Goal: Book appointment/travel/reservation

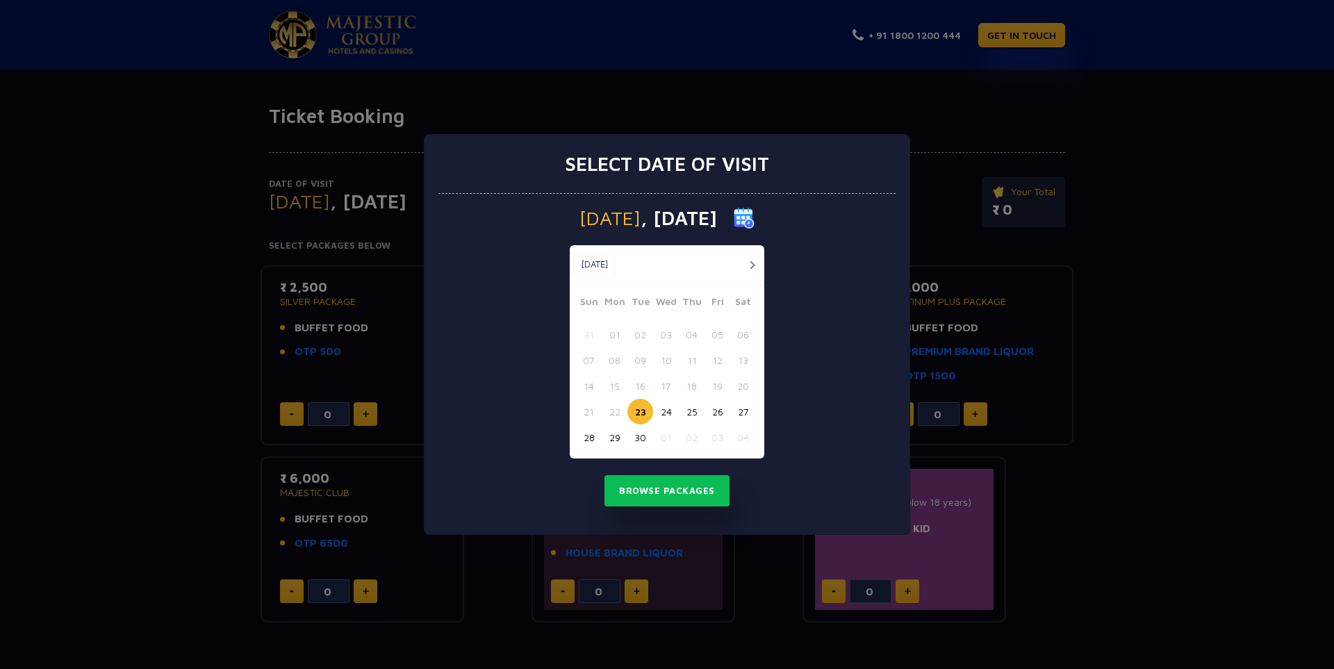
click at [753, 265] on button "button" at bounding box center [752, 264] width 17 height 17
click at [673, 336] on button "01" at bounding box center [666, 335] width 26 height 26
click at [639, 489] on button "Browse Packages" at bounding box center [667, 491] width 125 height 32
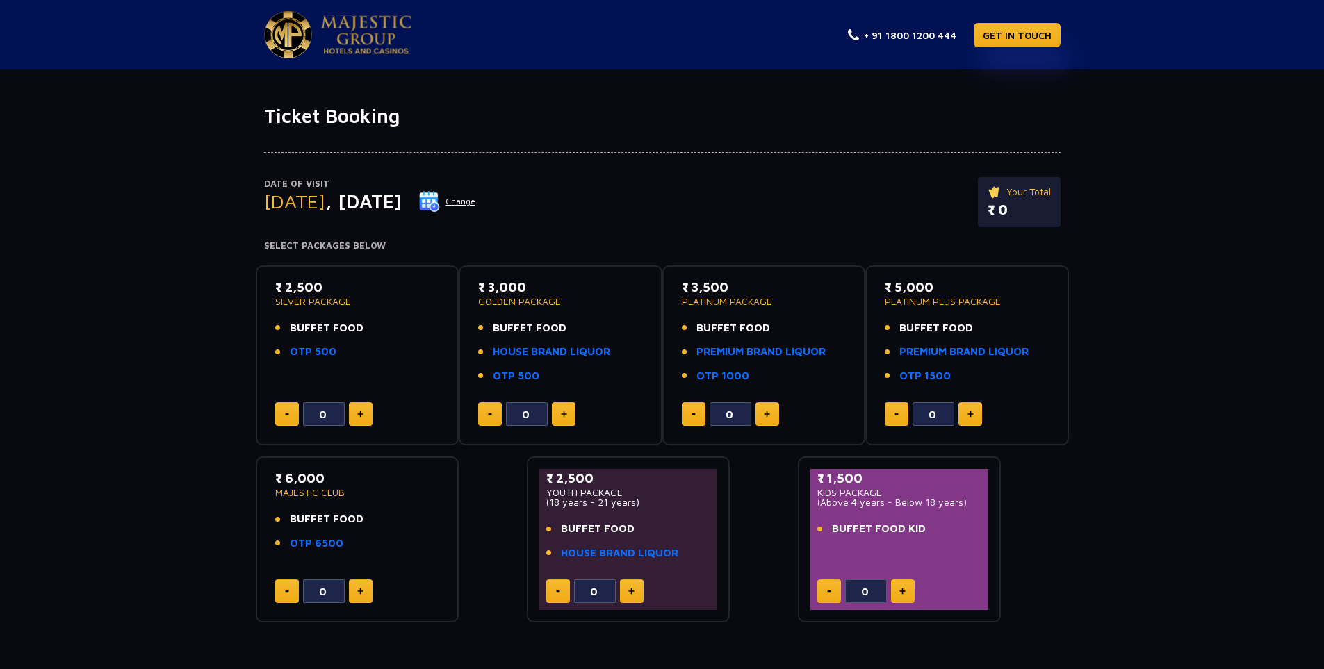
click at [770, 418] on img at bounding box center [767, 414] width 6 height 7
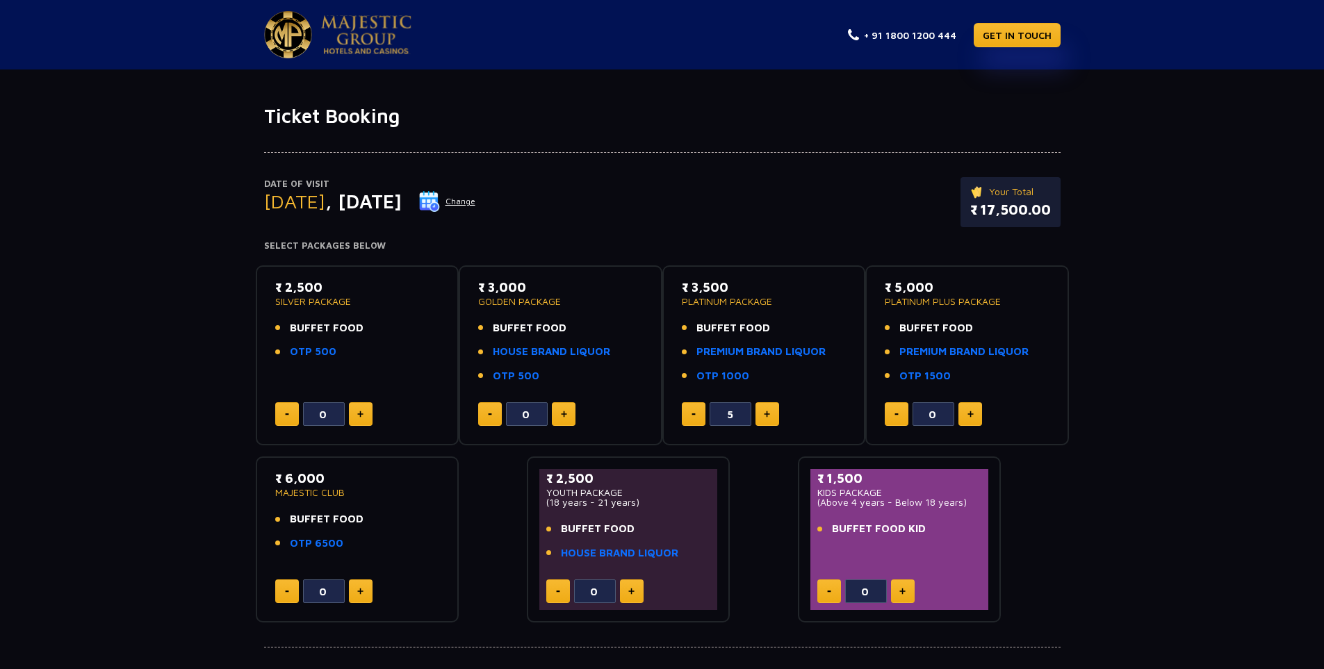
click at [770, 418] on img at bounding box center [767, 414] width 6 height 7
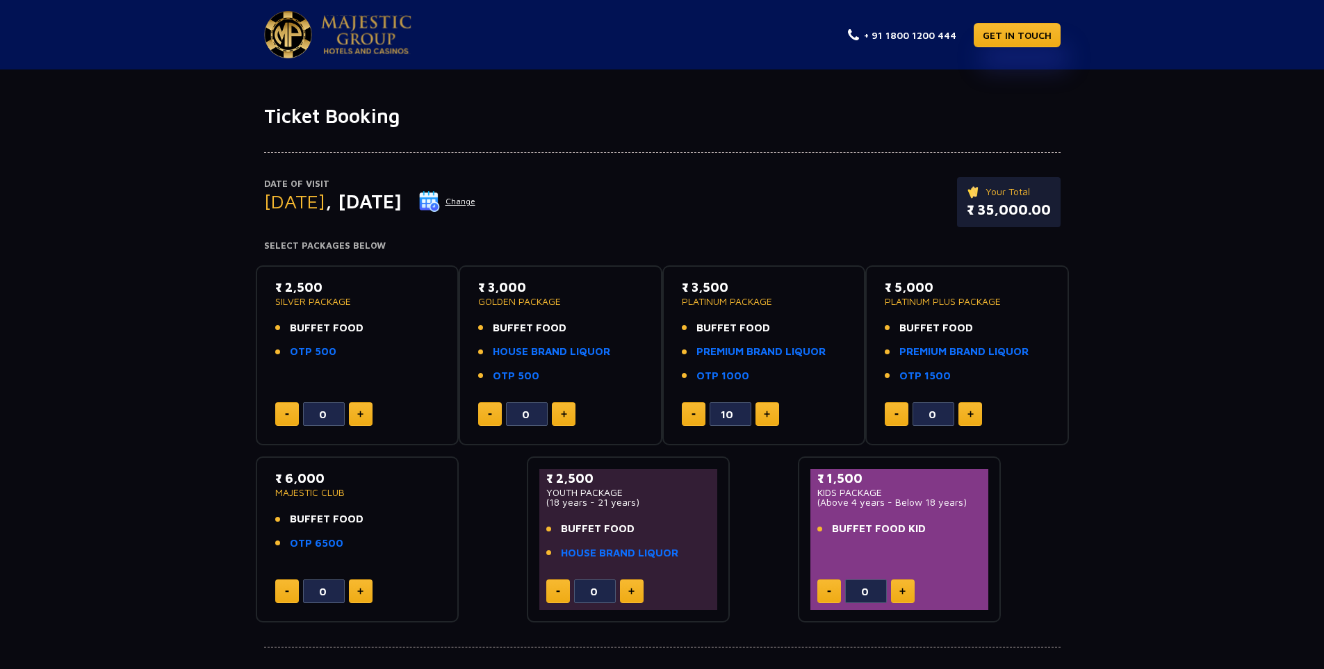
click at [694, 420] on button at bounding box center [694, 414] width 24 height 24
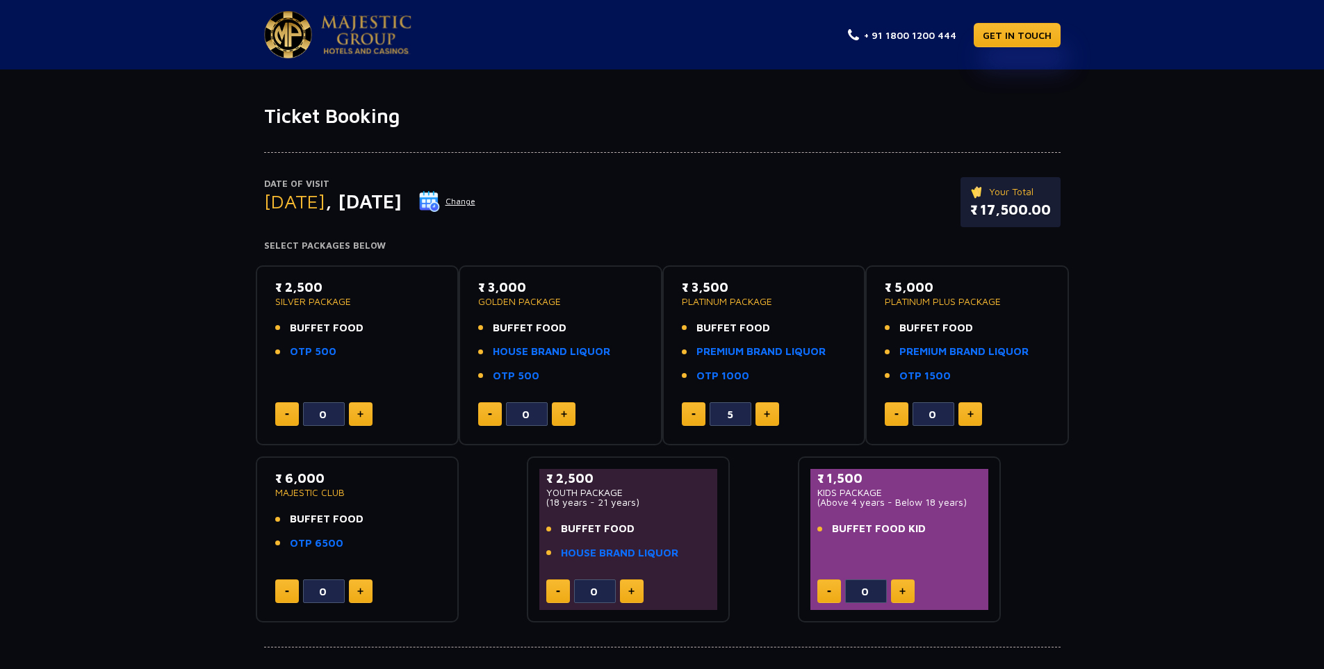
click at [694, 420] on button at bounding box center [694, 414] width 24 height 24
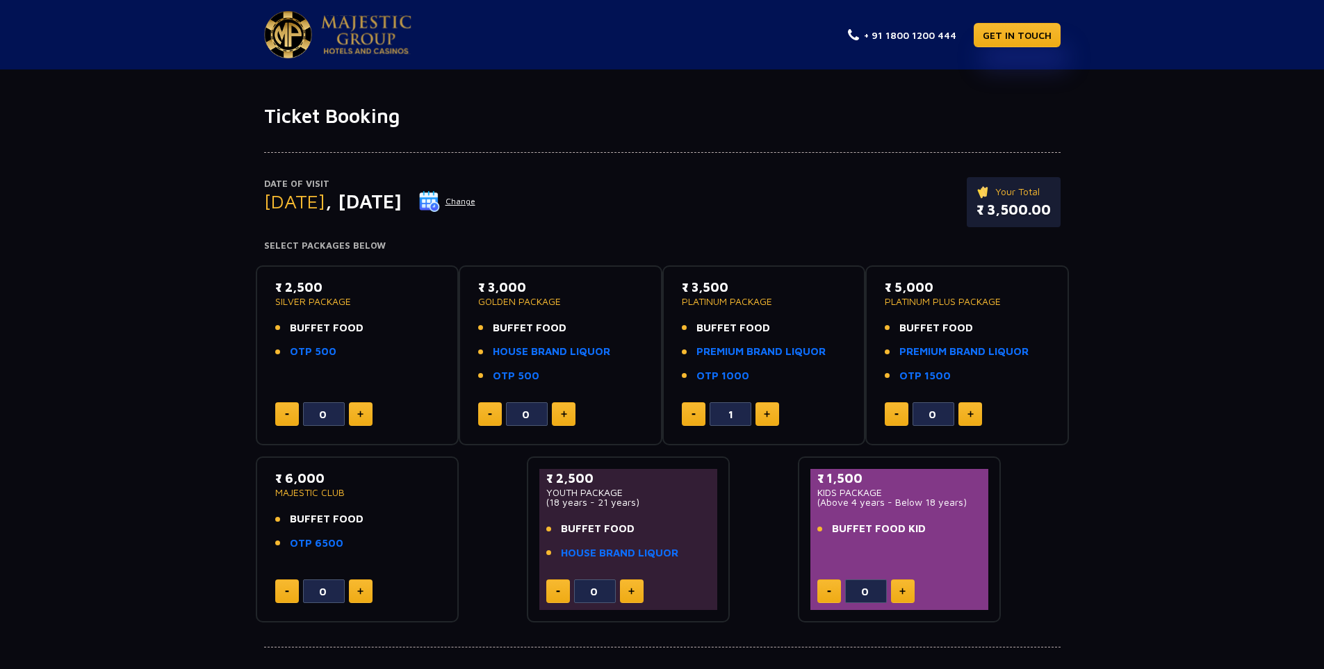
type input "0"
click at [694, 420] on button at bounding box center [694, 414] width 24 height 24
click at [505, 356] on link "HOUSE BRAND LIQUOR" at bounding box center [551, 352] width 117 height 16
